Goal: Communication & Community: Answer question/provide support

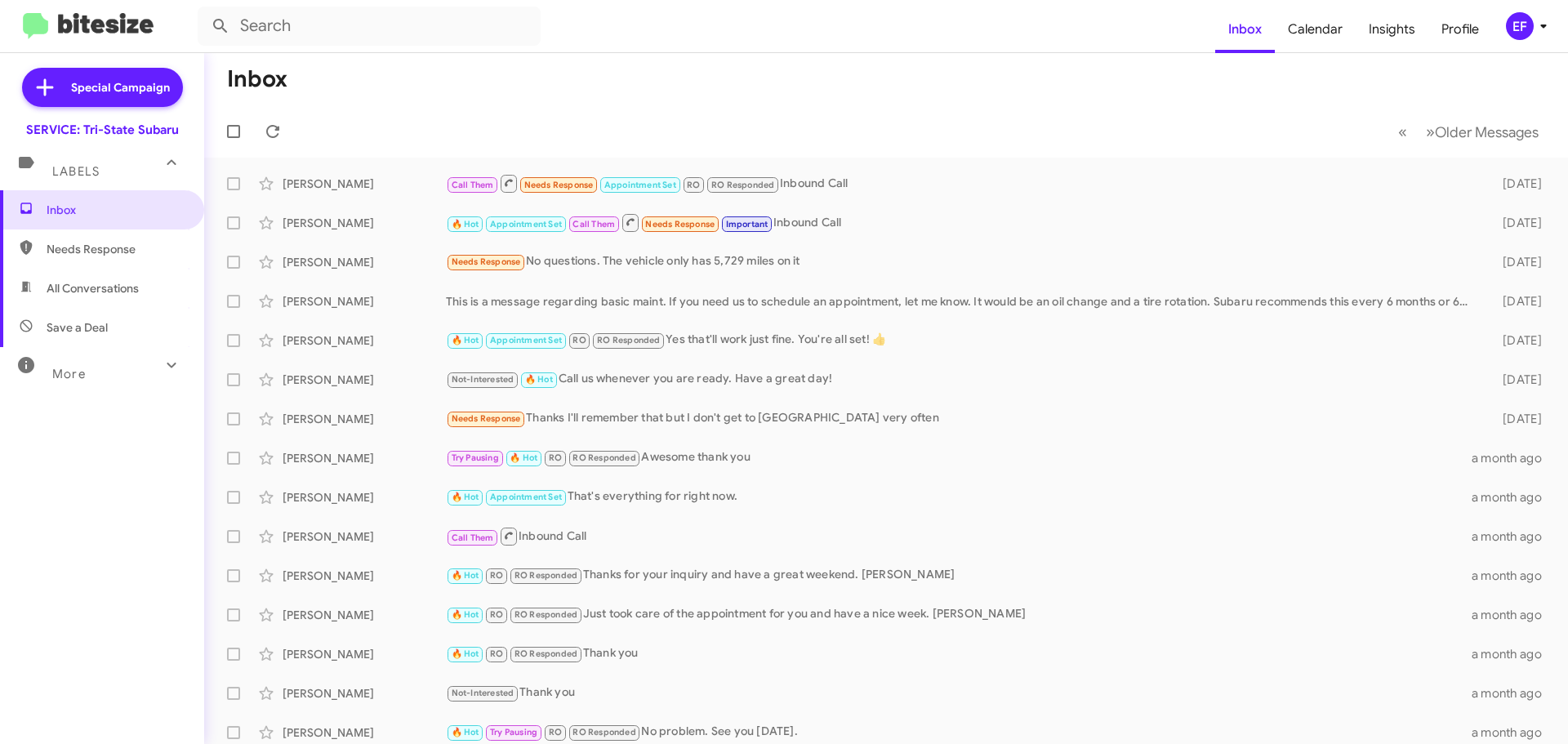
click at [162, 370] on icon at bounding box center [171, 364] width 19 height 19
click at [64, 571] on span "Sent" at bounding box center [59, 576] width 24 height 17
type input "in:sent"
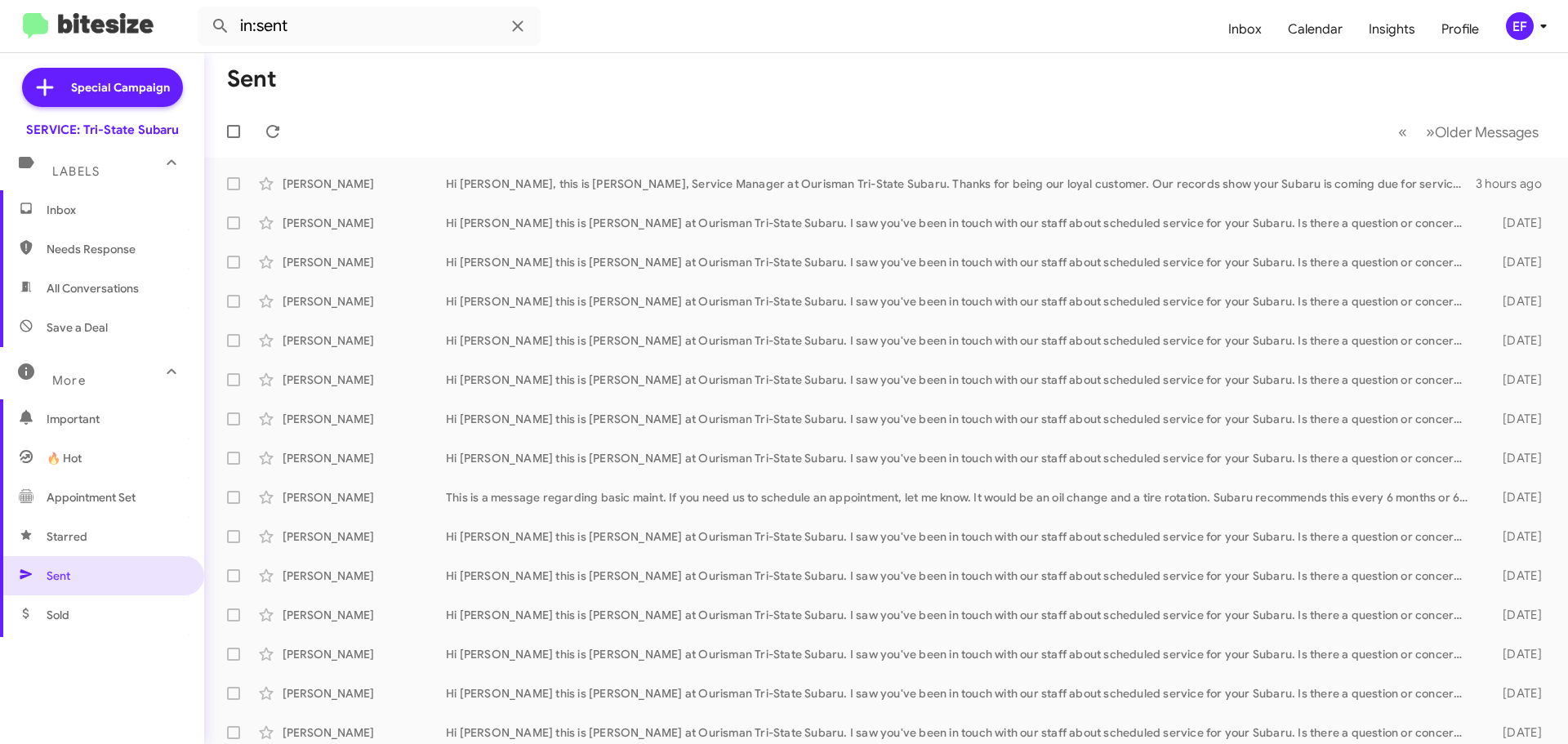
click at [73, 205] on span "Inbox" at bounding box center [116, 210] width 139 height 17
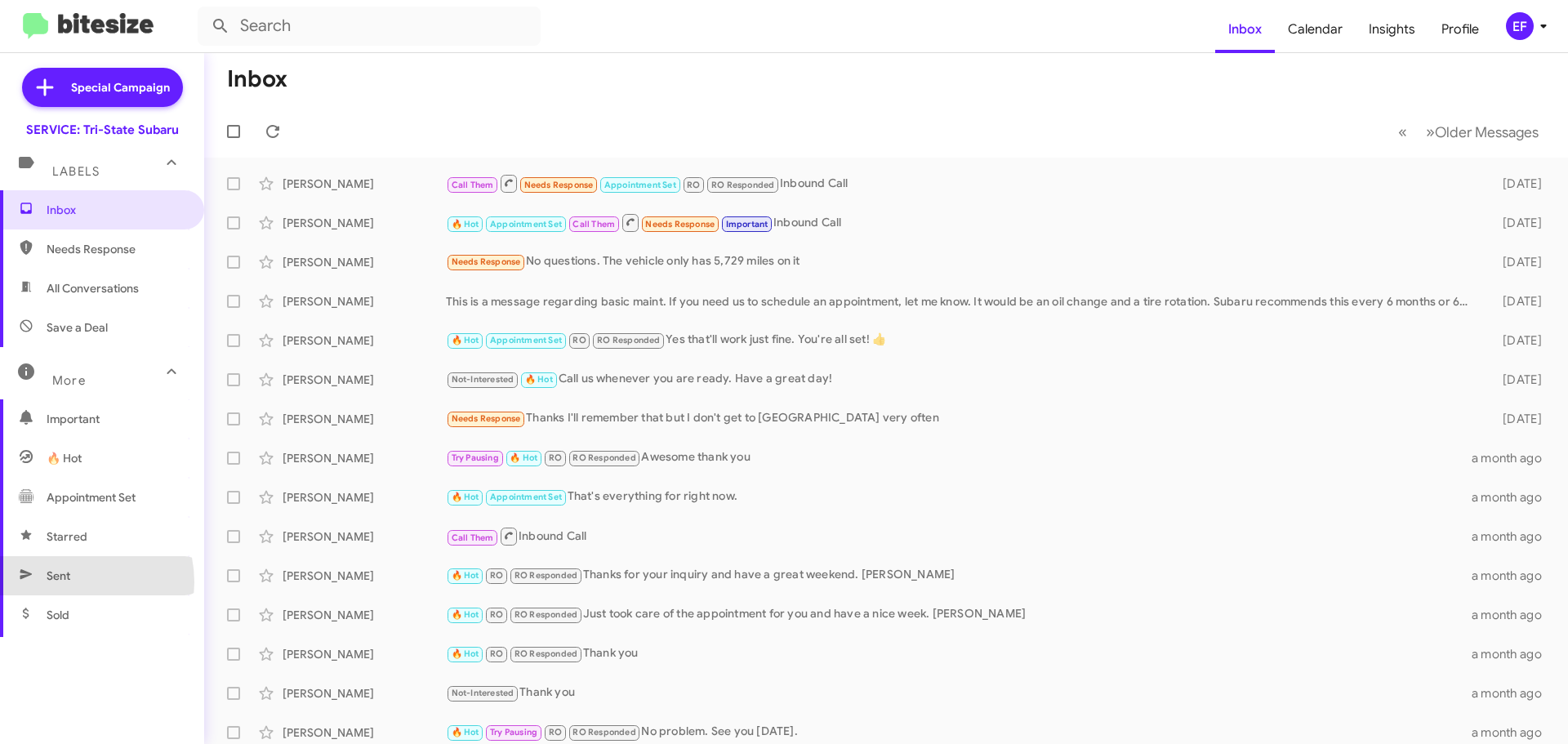
click at [64, 582] on span "Sent" at bounding box center [59, 576] width 24 height 17
type input "in:sent"
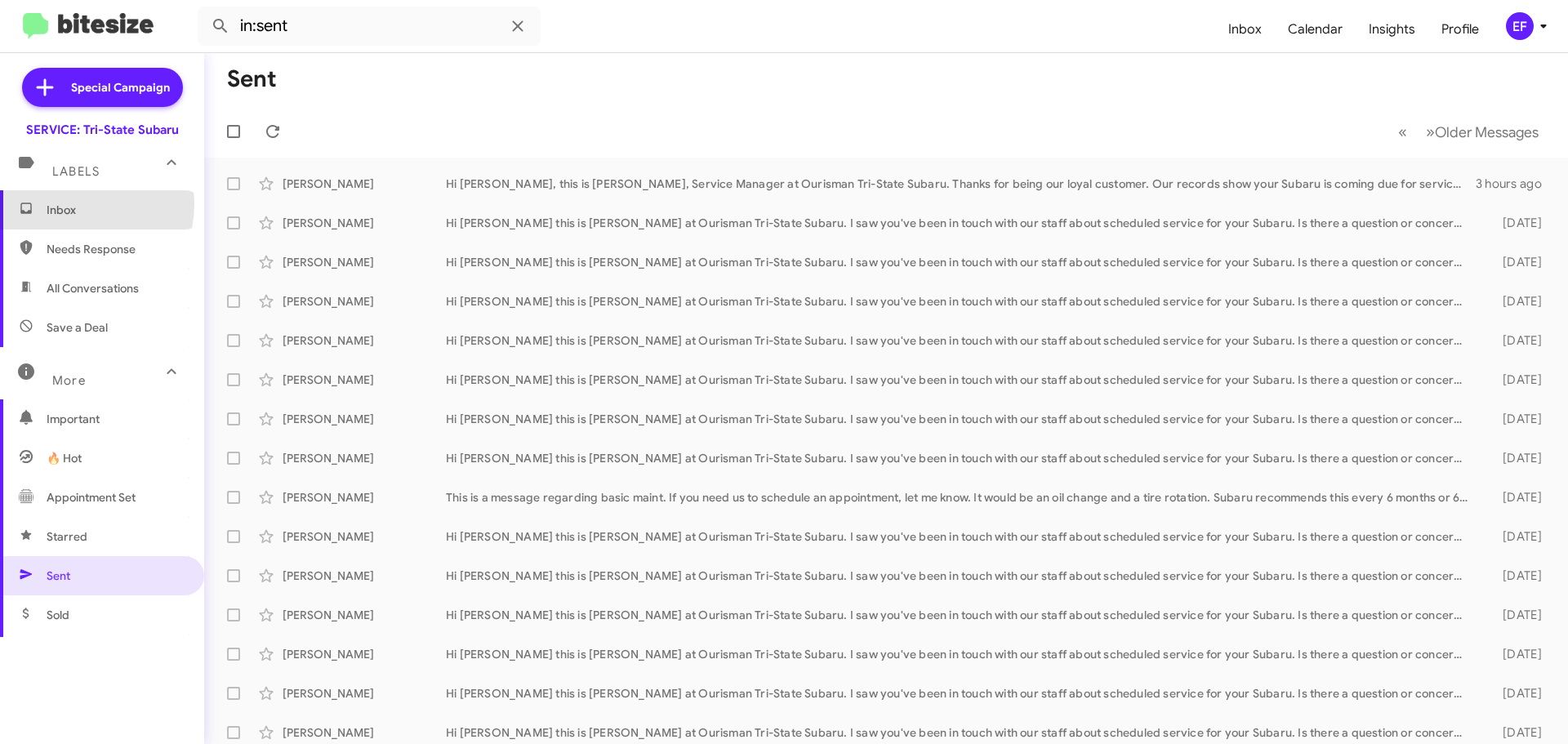
click at [62, 203] on span "Inbox" at bounding box center [116, 210] width 139 height 17
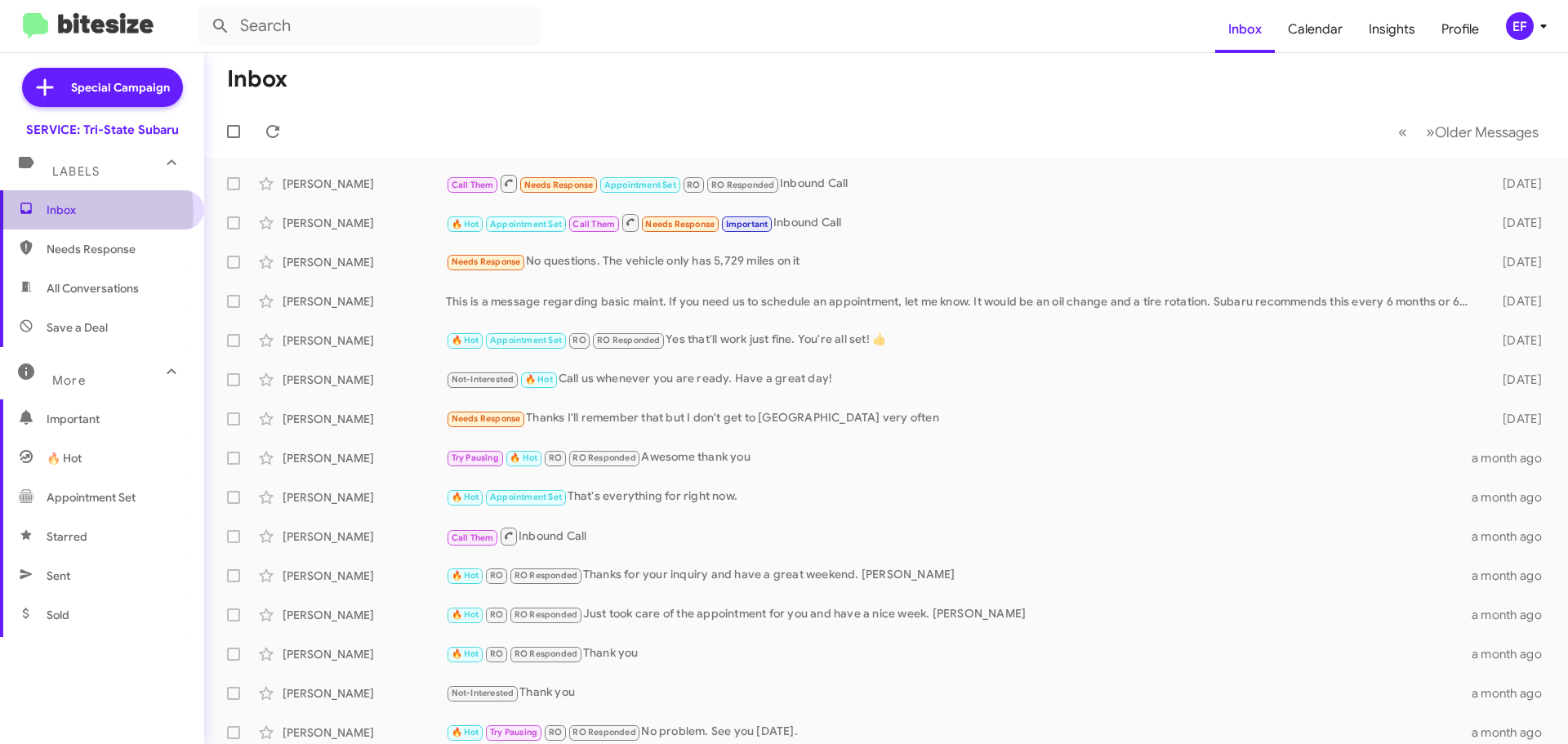
click at [55, 212] on span "Inbox" at bounding box center [116, 210] width 139 height 17
click at [66, 578] on span "Sent" at bounding box center [59, 576] width 24 height 17
type input "in:sent"
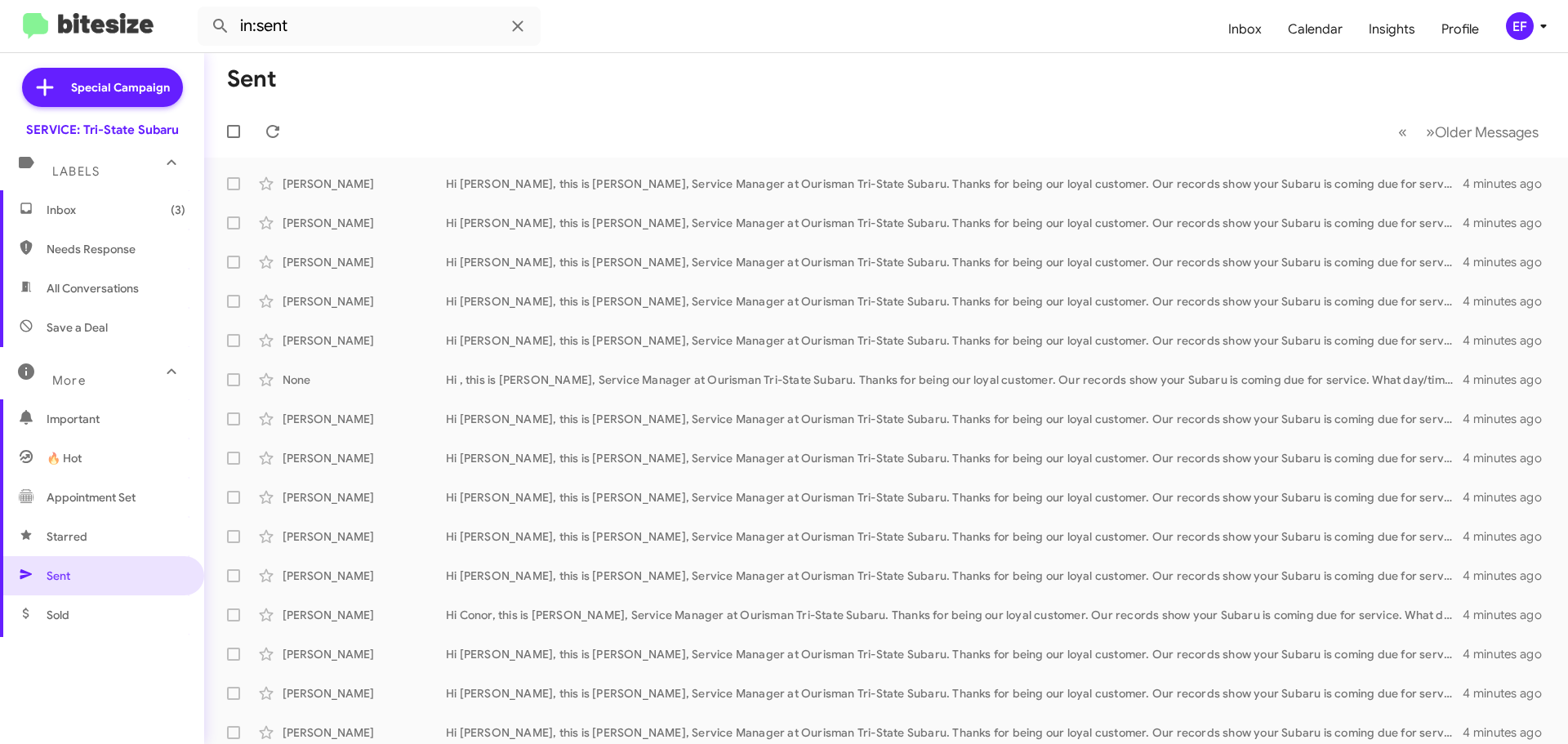
click at [64, 204] on span "Inbox (3)" at bounding box center [116, 210] width 139 height 17
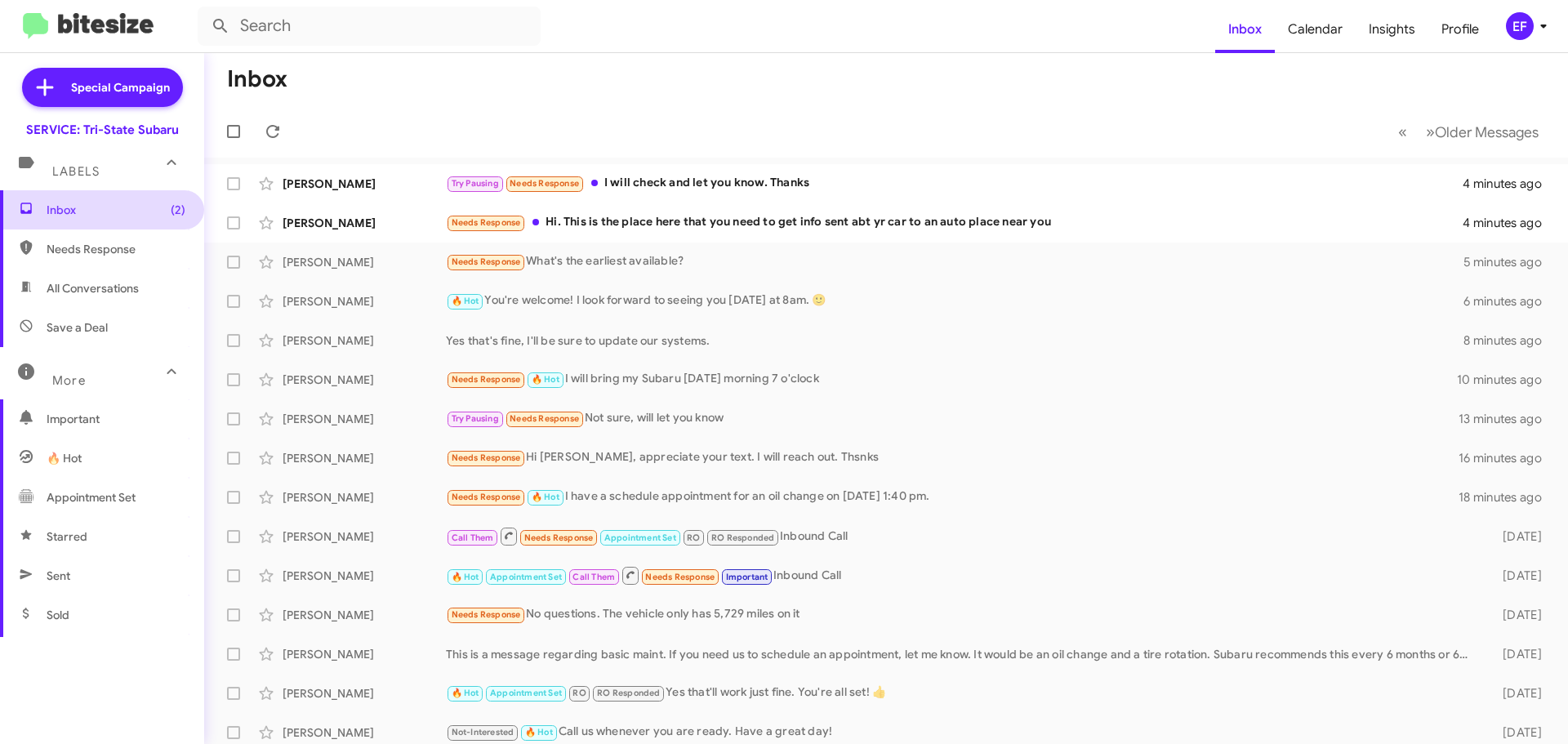
click at [74, 208] on span "Inbox (2)" at bounding box center [116, 210] width 139 height 17
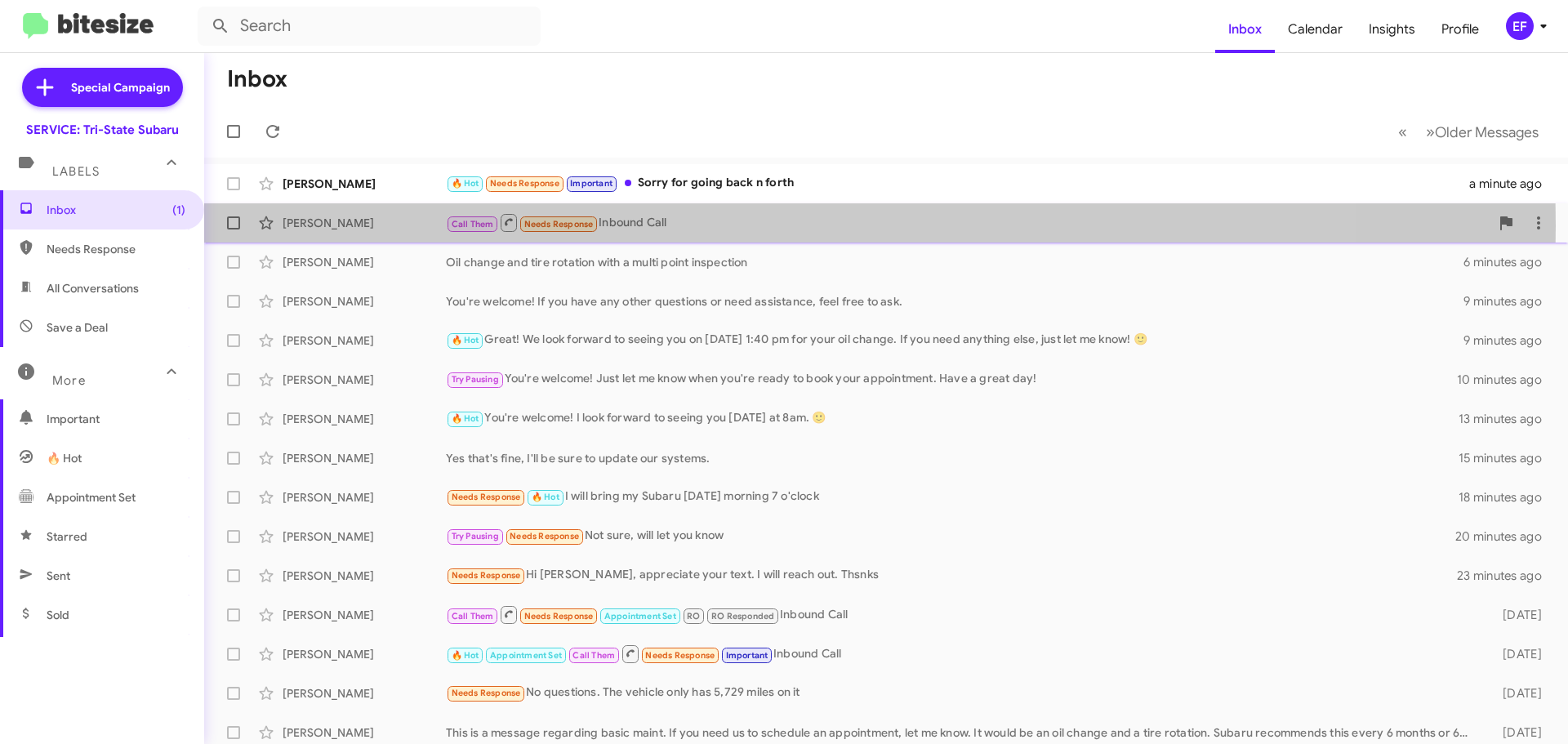
click at [626, 225] on div "Call Them Needs Response Inbound Call" at bounding box center [967, 223] width 1043 height 20
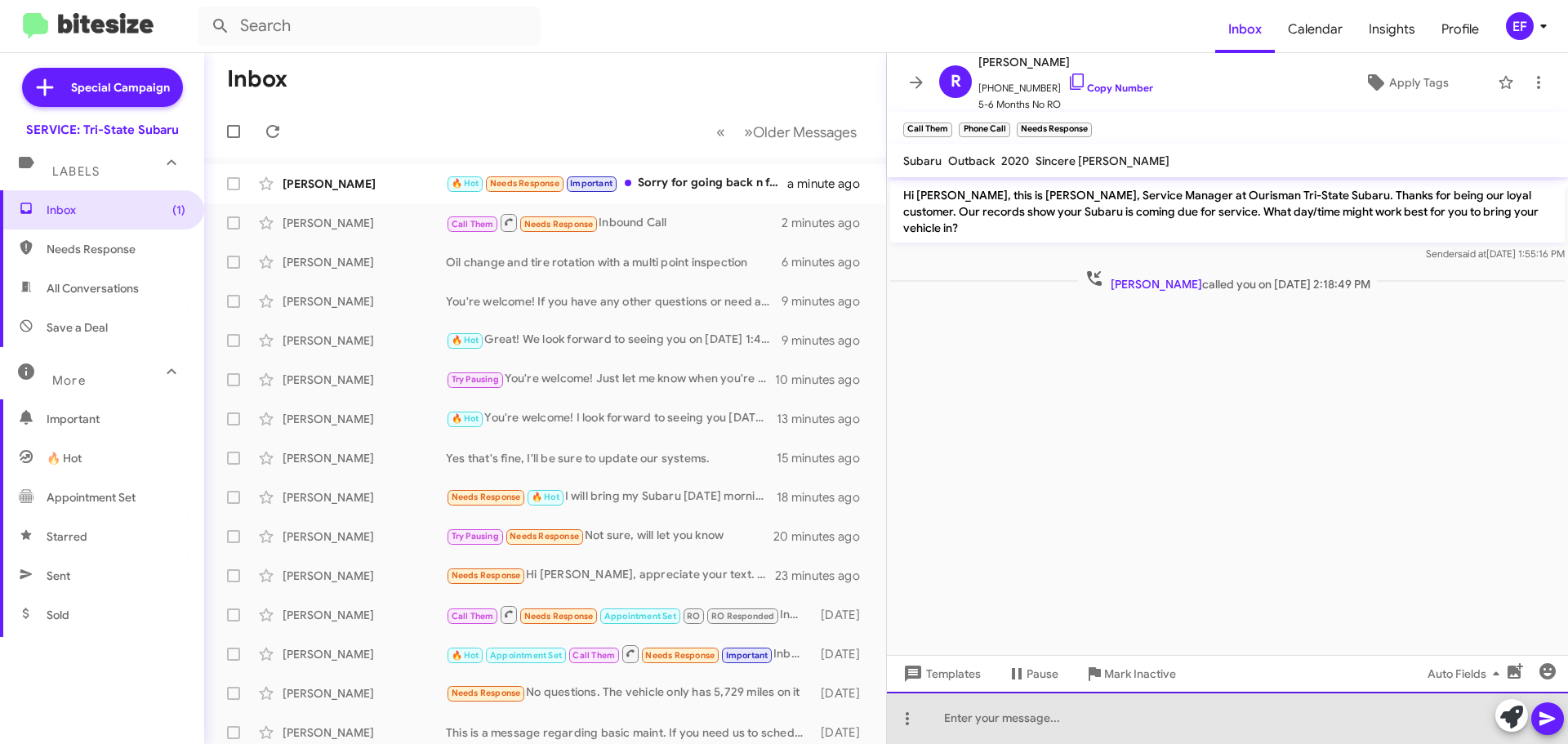
click at [959, 721] on div at bounding box center [1227, 718] width 681 height 52
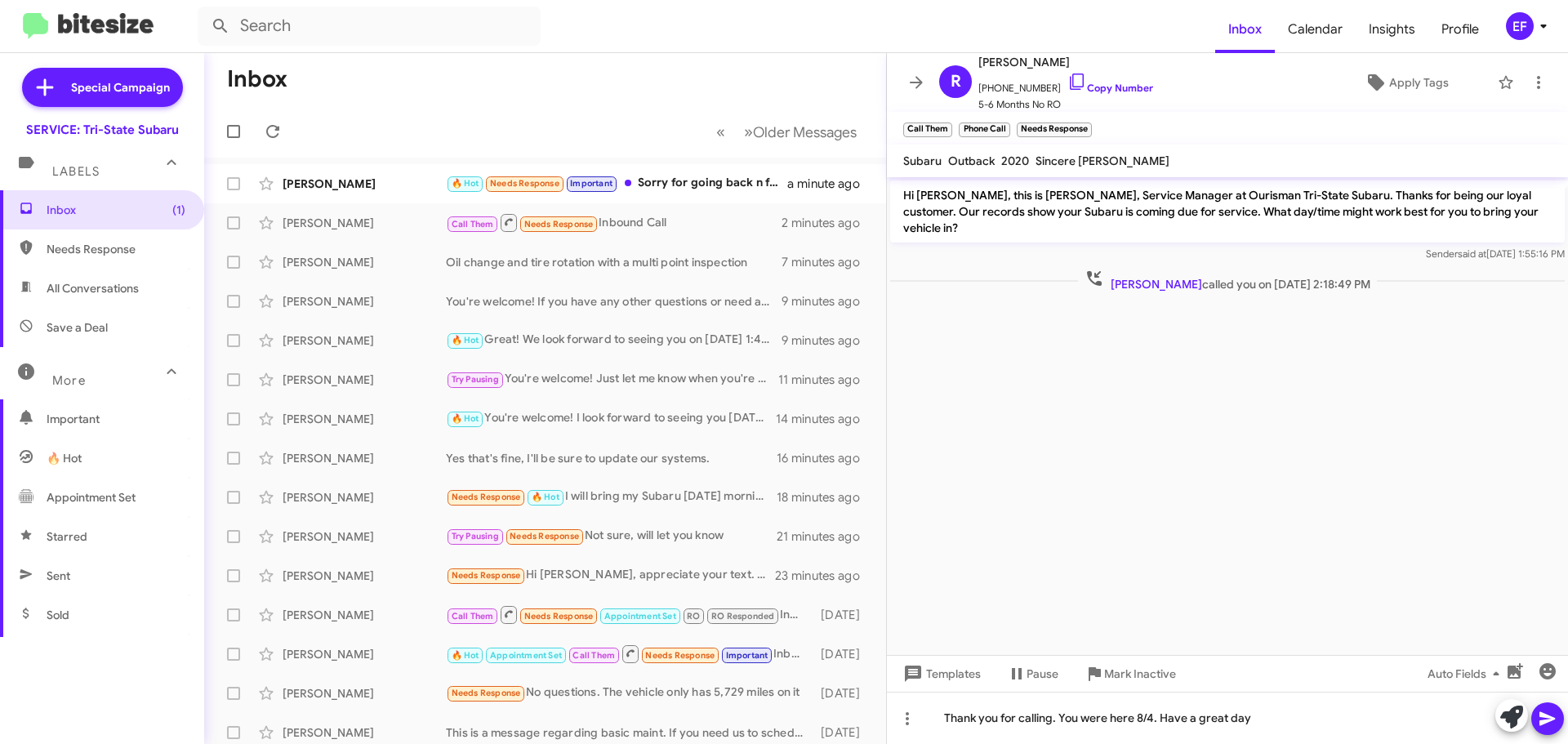
click at [1546, 709] on icon at bounding box center [1547, 718] width 19 height 19
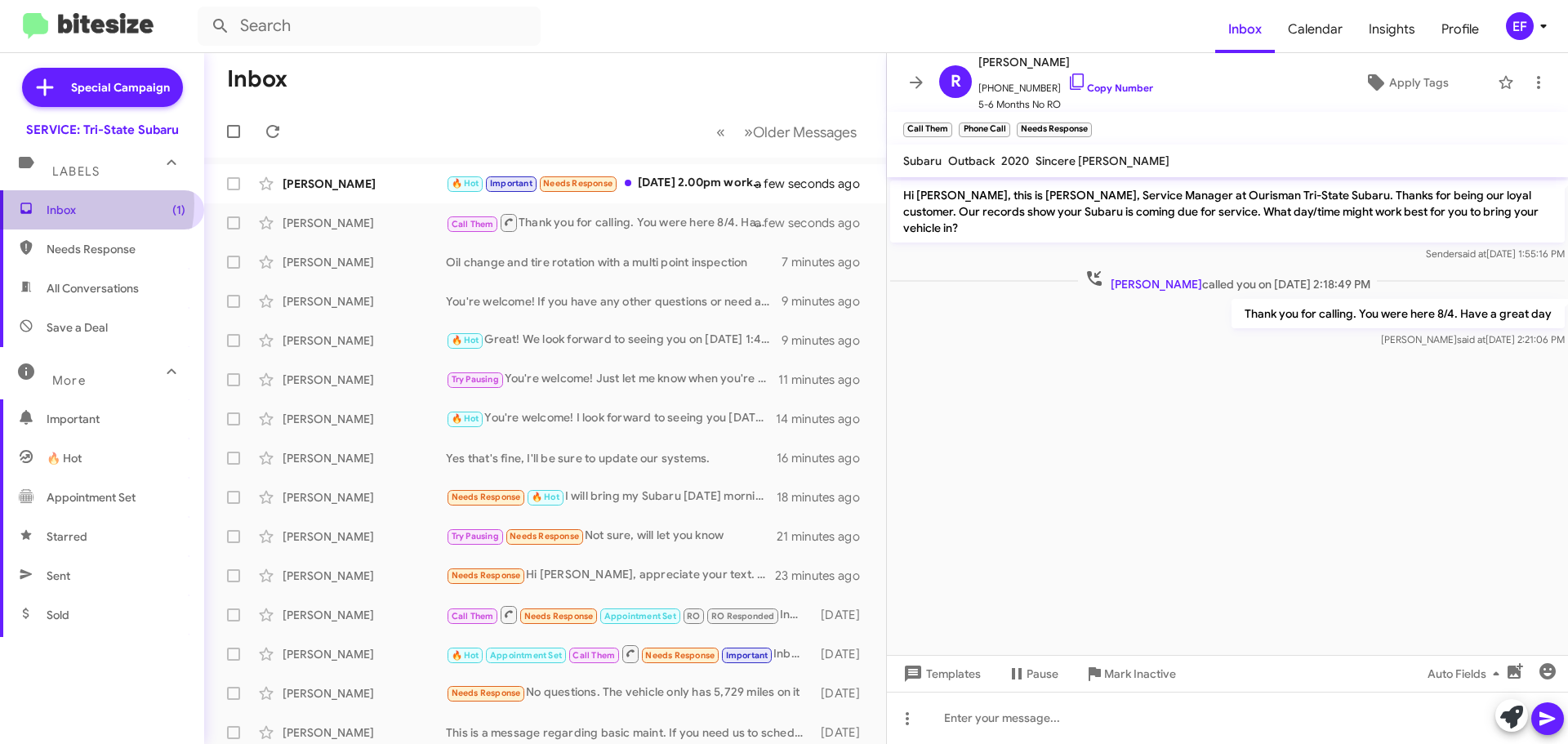
click at [58, 203] on span "Inbox (1)" at bounding box center [116, 210] width 139 height 17
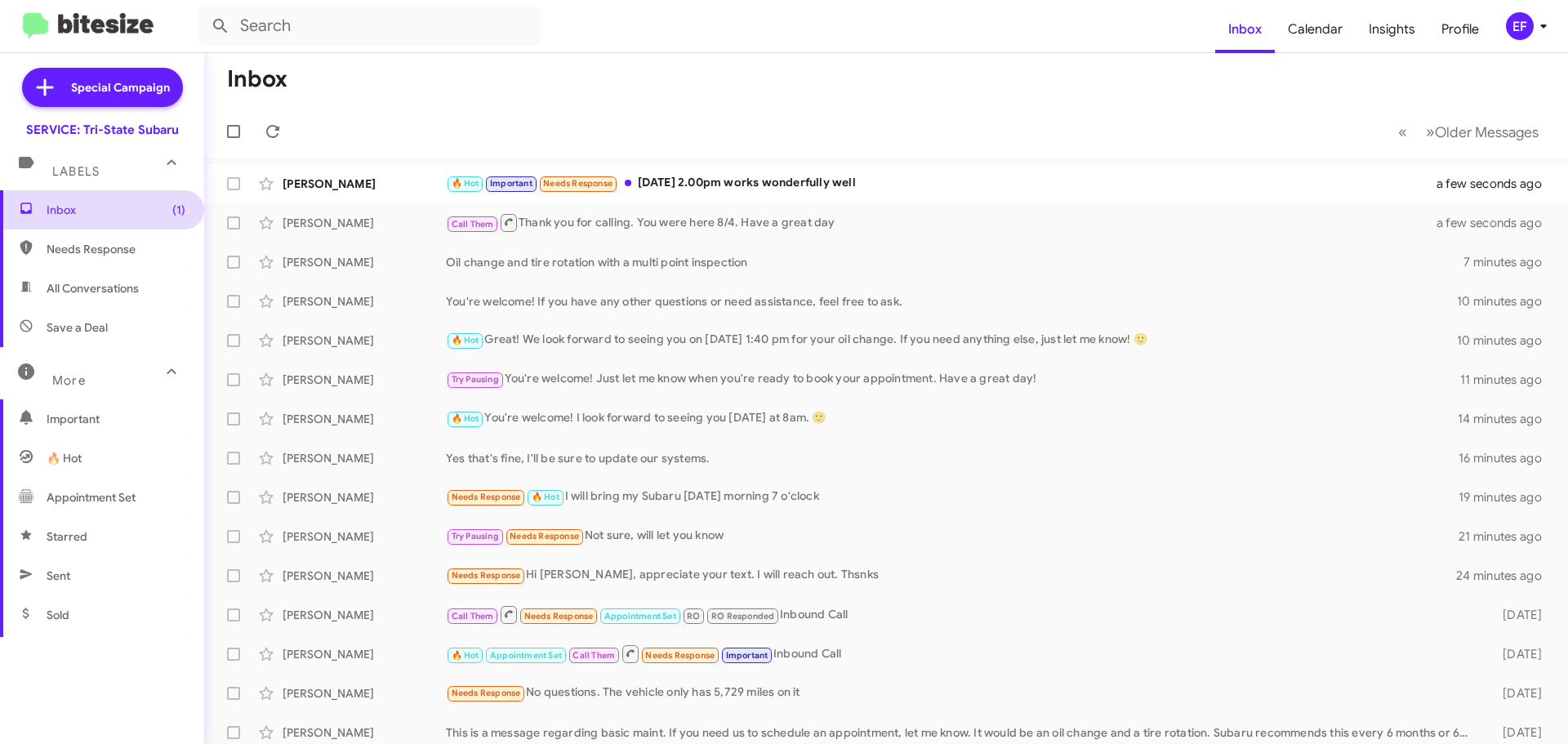
click at [40, 209] on span "Inbox (1)" at bounding box center [102, 210] width 204 height 40
click at [1297, 28] on span "Calendar" at bounding box center [1315, 29] width 81 height 48
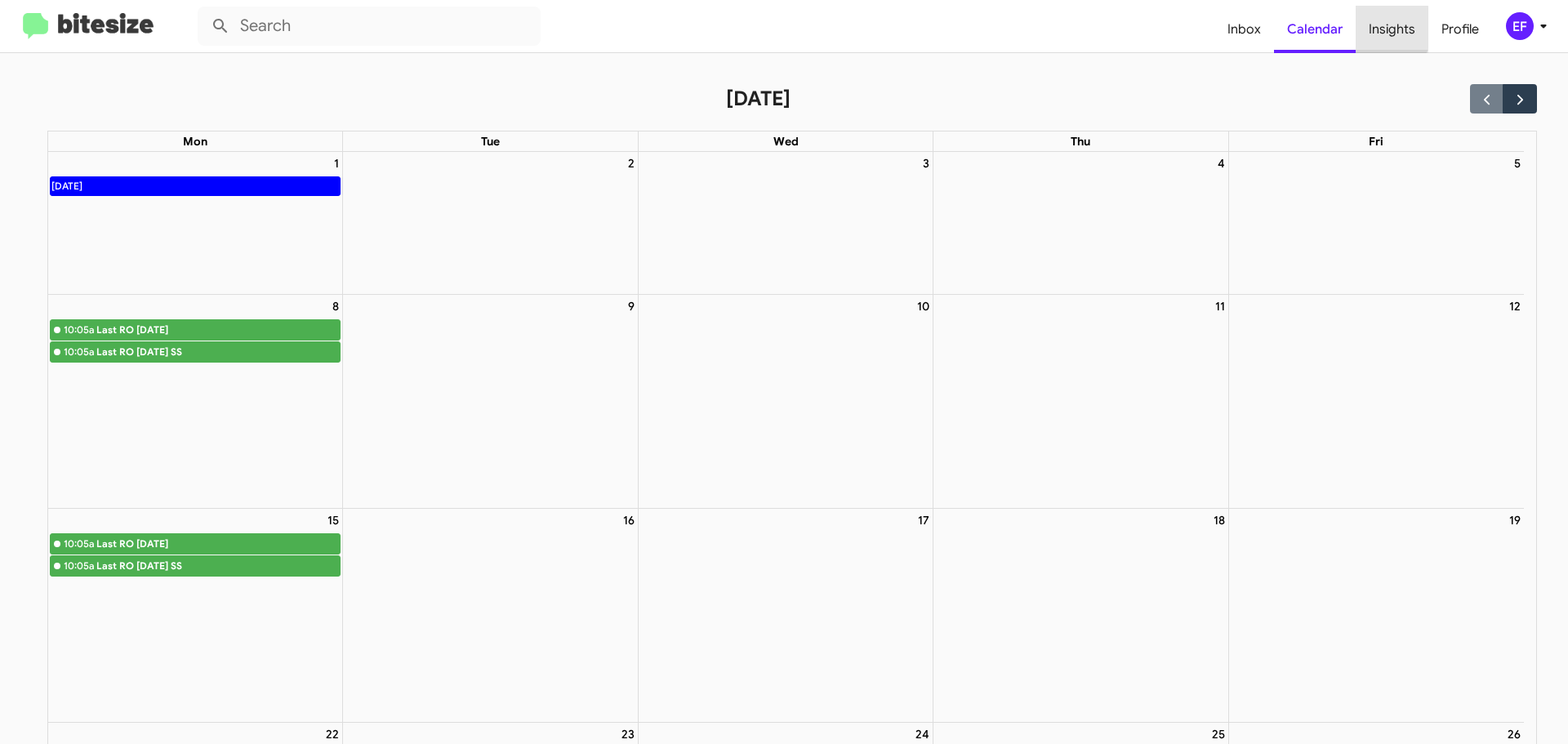
click at [1384, 28] on span "Insights" at bounding box center [1392, 29] width 73 height 48
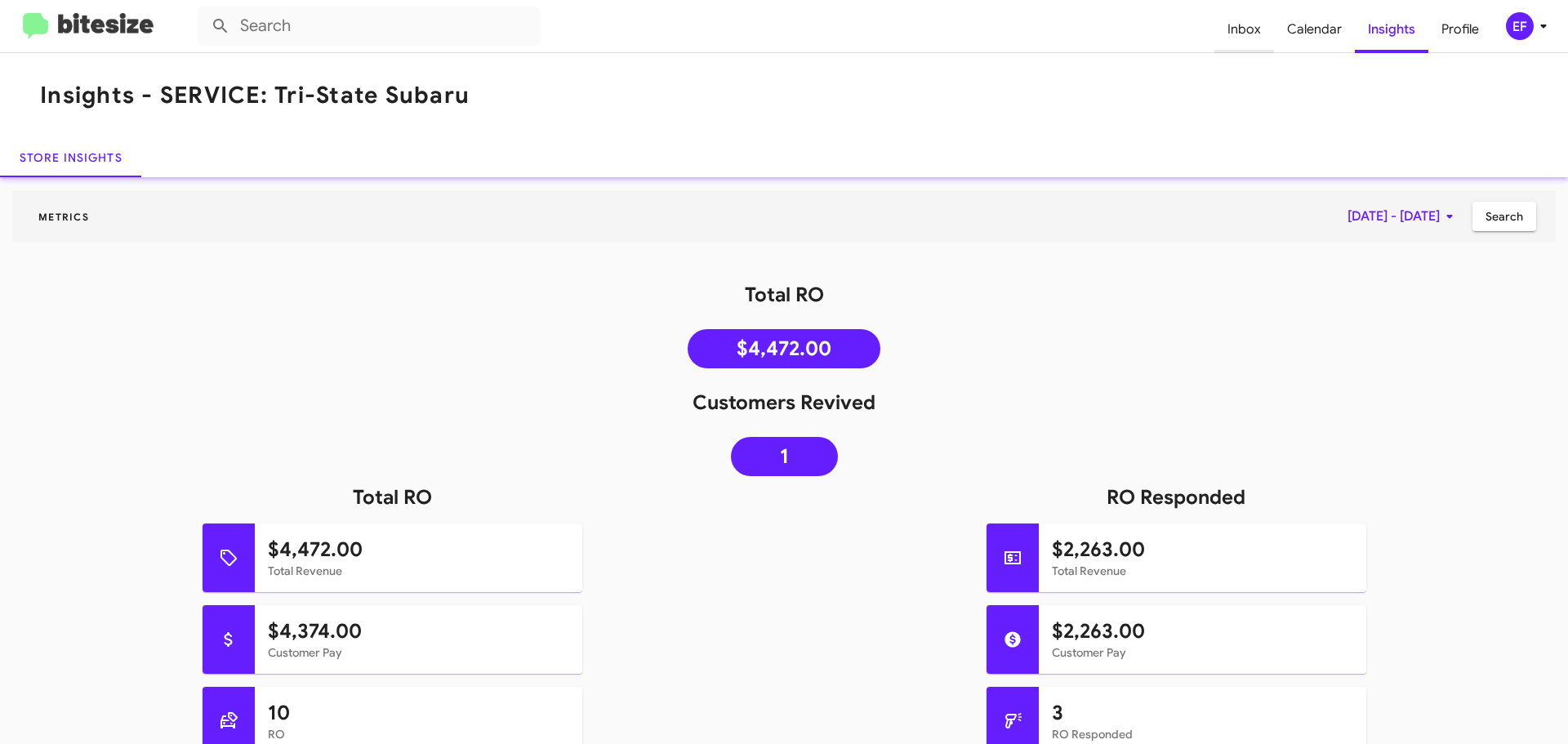
click at [1255, 33] on span "Inbox" at bounding box center [1244, 29] width 60 height 48
